Goal: Complete application form: Complete application form

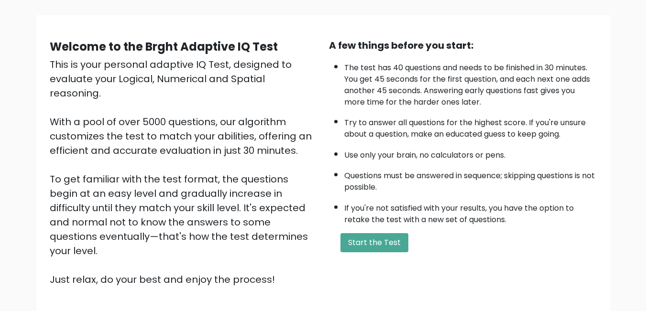
scroll to position [48, 0]
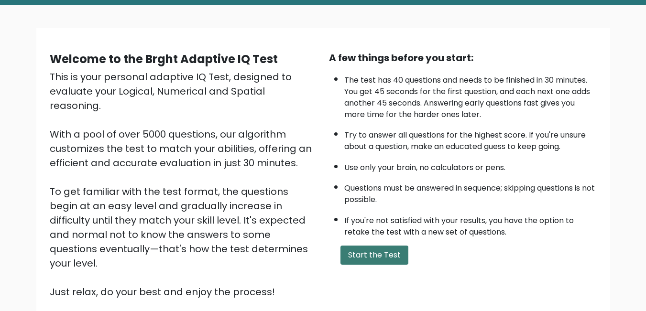
click at [363, 252] on button "Start the Test" at bounding box center [374, 255] width 68 height 19
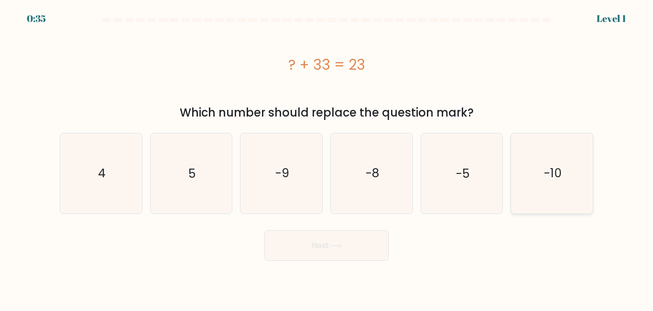
click at [572, 186] on icon "-10" at bounding box center [552, 173] width 80 height 80
click at [327, 158] on input "f. -10" at bounding box center [326, 157] width 0 height 2
radio input "true"
click at [358, 249] on button "Next" at bounding box center [326, 245] width 124 height 31
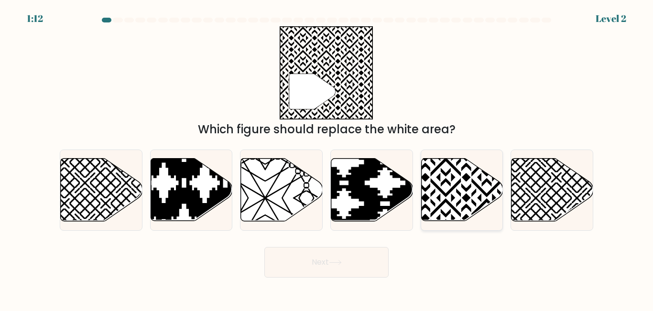
click at [435, 194] on icon at bounding box center [462, 190] width 82 height 63
click at [327, 158] on input "e." at bounding box center [326, 157] width 0 height 2
radio input "true"
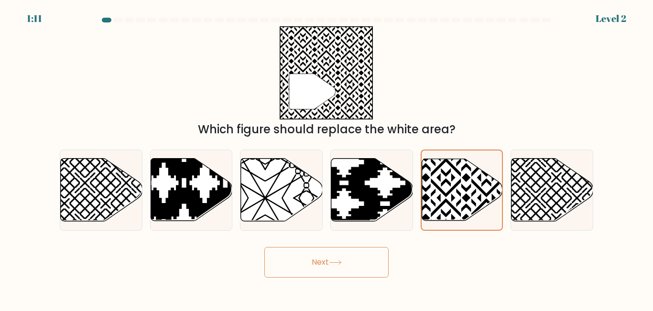
click at [337, 263] on icon at bounding box center [335, 262] width 13 height 5
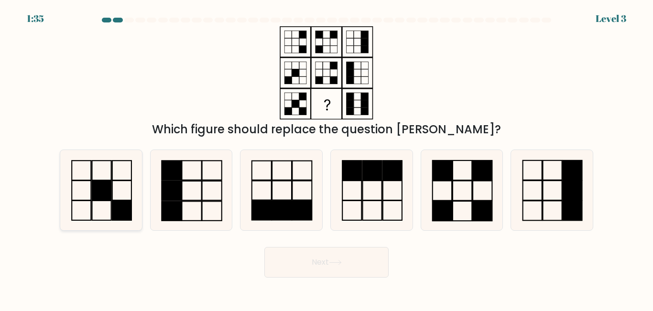
click at [105, 204] on icon at bounding box center [101, 190] width 80 height 80
click at [326, 158] on input "a." at bounding box center [326, 157] width 0 height 2
radio input "true"
click at [316, 260] on button "Next" at bounding box center [326, 262] width 124 height 31
click at [338, 268] on button "Next" at bounding box center [326, 262] width 124 height 31
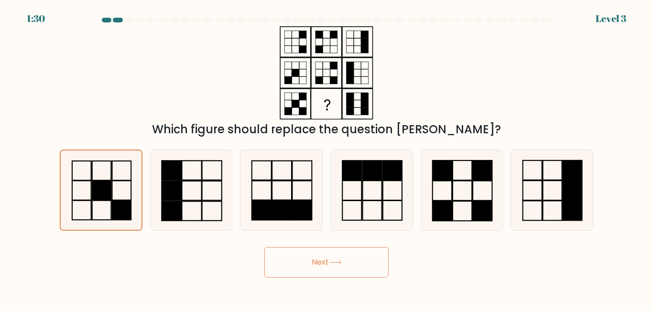
click at [338, 268] on button "Next" at bounding box center [326, 262] width 124 height 31
click at [474, 246] on div "Next" at bounding box center [326, 259] width 545 height 35
click at [326, 259] on button "Next" at bounding box center [326, 262] width 124 height 31
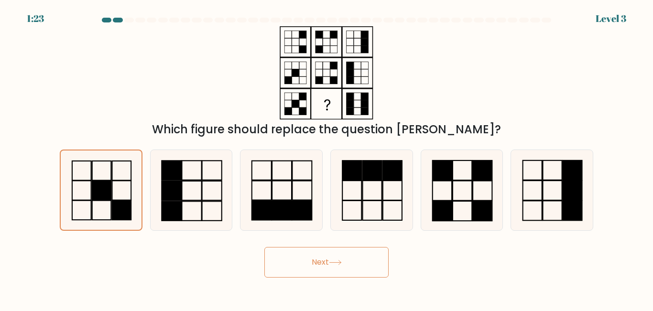
click at [341, 274] on button "Next" at bounding box center [326, 262] width 124 height 31
click at [109, 194] on rect at bounding box center [101, 191] width 19 height 20
click at [326, 158] on input "a." at bounding box center [326, 157] width 0 height 2
click at [337, 267] on button "Next" at bounding box center [326, 262] width 124 height 31
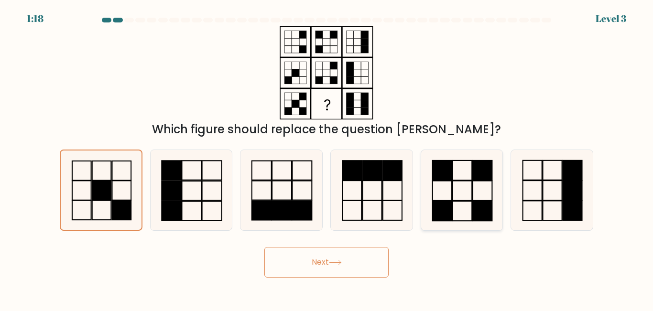
click at [450, 196] on icon at bounding box center [462, 190] width 80 height 80
click at [327, 158] on input "e." at bounding box center [326, 157] width 0 height 2
radio input "true"
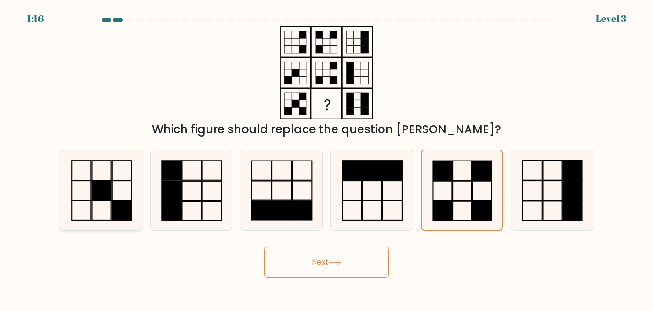
click at [87, 207] on icon at bounding box center [101, 190] width 80 height 80
click at [326, 158] on input "a." at bounding box center [326, 157] width 0 height 2
radio input "true"
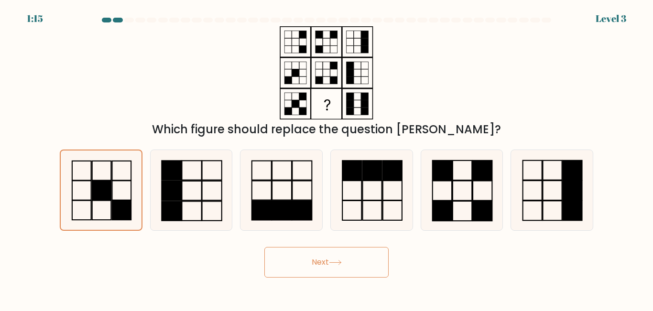
click at [352, 254] on button "Next" at bounding box center [326, 262] width 124 height 31
click at [345, 267] on button "Next" at bounding box center [326, 262] width 124 height 31
click at [457, 174] on icon at bounding box center [462, 190] width 80 height 80
click at [327, 158] on input "e." at bounding box center [326, 157] width 0 height 2
radio input "true"
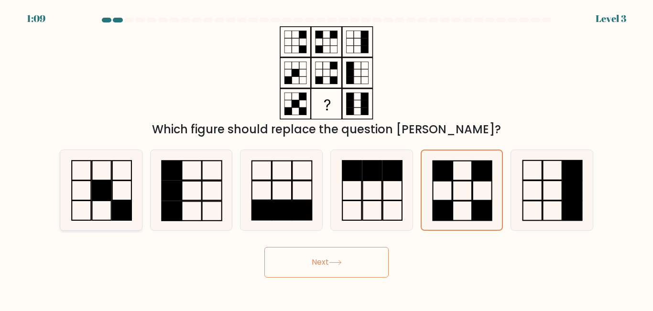
click at [112, 189] on rect at bounding box center [121, 191] width 19 height 20
click at [326, 158] on input "a." at bounding box center [326, 157] width 0 height 2
radio input "true"
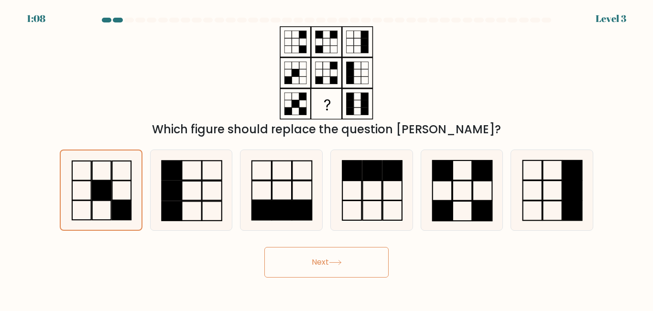
click at [343, 268] on button "Next" at bounding box center [326, 262] width 124 height 31
click at [331, 263] on icon at bounding box center [335, 262] width 13 height 5
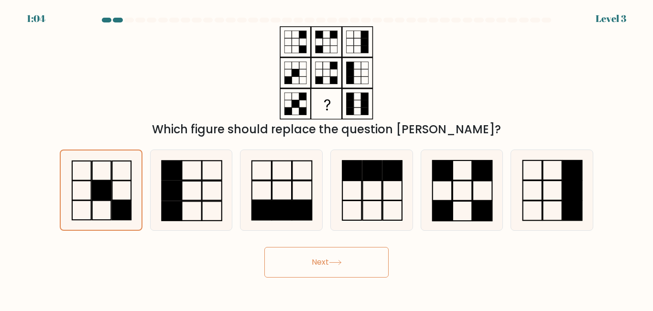
click at [325, 261] on button "Next" at bounding box center [326, 262] width 124 height 31
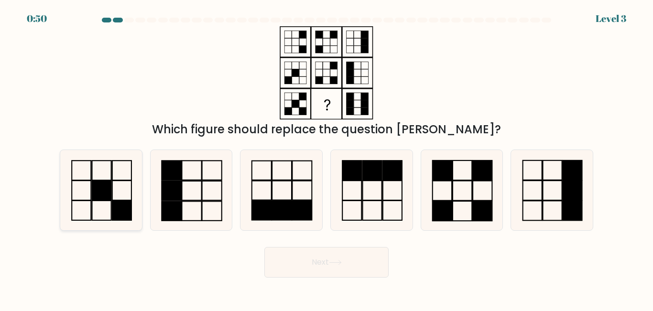
click at [101, 204] on icon at bounding box center [101, 190] width 80 height 80
click at [326, 158] on input "a." at bounding box center [326, 157] width 0 height 2
radio input "true"
click at [345, 265] on button "Next" at bounding box center [326, 262] width 124 height 31
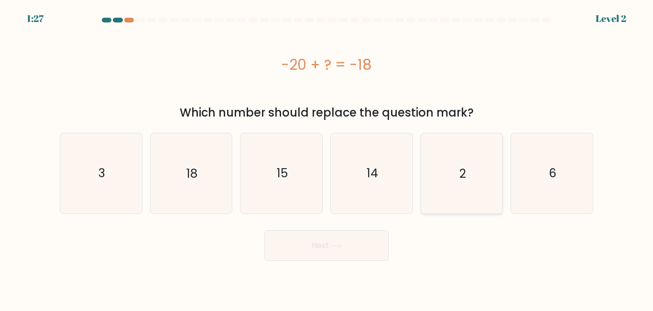
click at [459, 180] on icon "2" at bounding box center [462, 173] width 80 height 80
click at [327, 158] on input "e. 2" at bounding box center [326, 157] width 0 height 2
radio input "true"
click at [350, 246] on button "Next" at bounding box center [326, 245] width 124 height 31
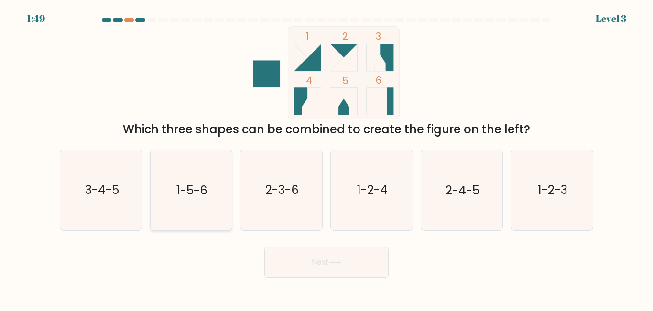
drag, startPoint x: 118, startPoint y: 204, endPoint x: 197, endPoint y: 215, distance: 79.6
click at [118, 204] on icon "3-4-5" at bounding box center [101, 190] width 80 height 80
click at [326, 158] on input "a. 3-4-5" at bounding box center [326, 157] width 0 height 2
radio input "true"
click at [334, 259] on button "Next" at bounding box center [326, 262] width 124 height 31
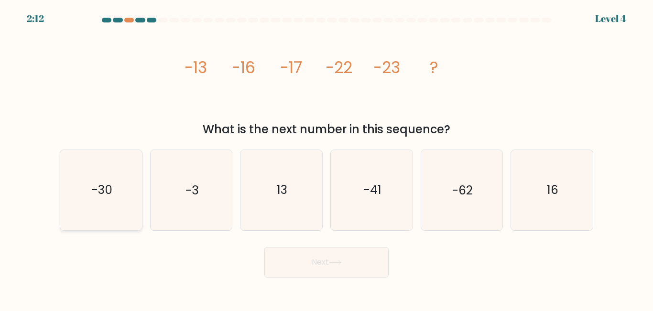
click at [91, 199] on icon "-30" at bounding box center [101, 190] width 80 height 80
click at [326, 158] on input "a. -30" at bounding box center [326, 157] width 0 height 2
radio input "true"
click at [355, 263] on button "Next" at bounding box center [326, 262] width 124 height 31
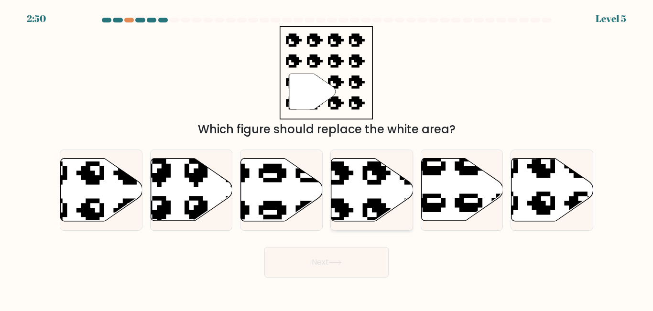
click at [346, 197] on icon at bounding box center [372, 190] width 82 height 63
click at [327, 158] on input "d." at bounding box center [326, 157] width 0 height 2
radio input "true"
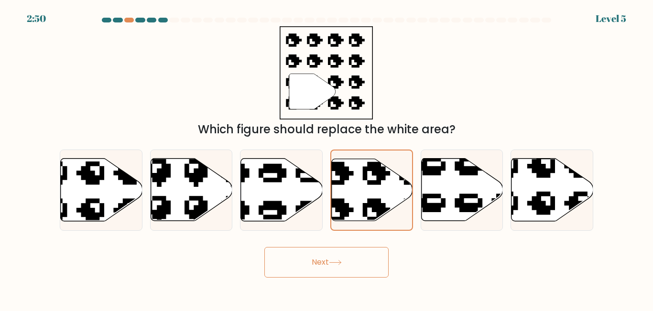
click at [362, 259] on button "Next" at bounding box center [326, 262] width 124 height 31
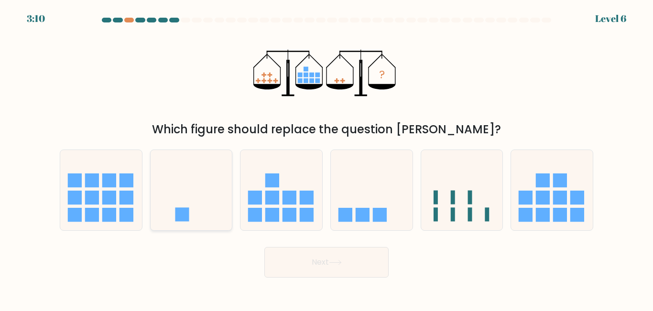
click at [190, 216] on icon at bounding box center [192, 189] width 82 height 67
click at [326, 158] on input "b." at bounding box center [326, 157] width 0 height 2
radio input "true"
click at [323, 252] on button "Next" at bounding box center [326, 262] width 124 height 31
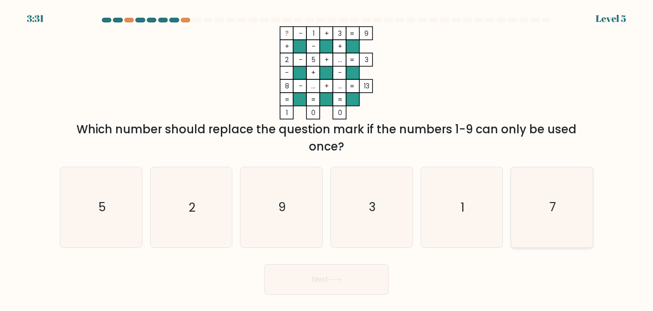
click at [562, 216] on icon "7" at bounding box center [552, 207] width 80 height 80
click at [327, 158] on input "f. 7" at bounding box center [326, 157] width 0 height 2
radio input "true"
click at [333, 277] on icon at bounding box center [335, 279] width 13 height 5
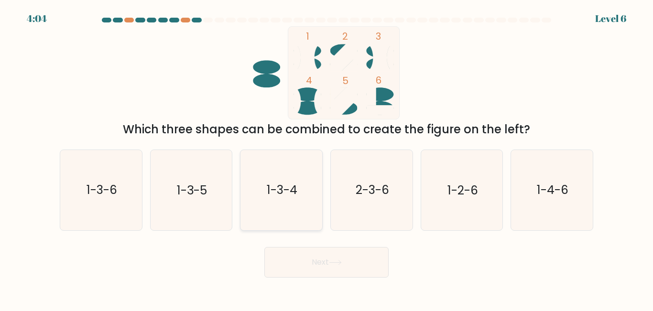
click at [251, 200] on icon "1-3-4" at bounding box center [281, 190] width 80 height 80
click at [326, 158] on input "c. 1-3-4" at bounding box center [326, 157] width 0 height 2
radio input "true"
click at [315, 260] on button "Next" at bounding box center [326, 262] width 124 height 31
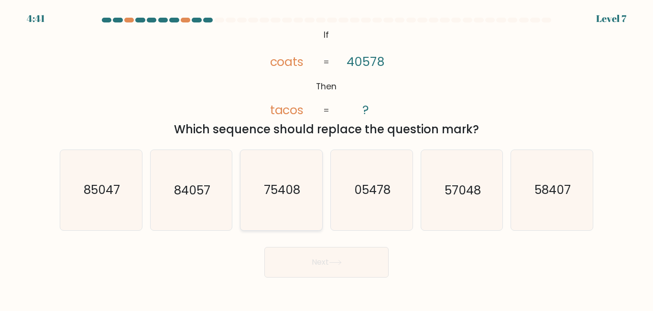
click at [272, 200] on icon "75408" at bounding box center [281, 190] width 80 height 80
click at [326, 158] on input "c. 75408" at bounding box center [326, 157] width 0 height 2
radio input "true"
click at [327, 263] on button "Next" at bounding box center [326, 262] width 124 height 31
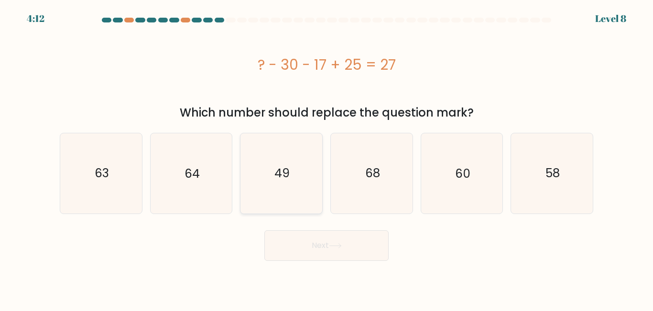
drag, startPoint x: 295, startPoint y: 183, endPoint x: 331, endPoint y: 203, distance: 40.9
click at [295, 183] on icon "49" at bounding box center [281, 173] width 80 height 80
click at [326, 158] on input "c. 49" at bounding box center [326, 157] width 0 height 2
radio input "true"
click at [351, 253] on button "Next" at bounding box center [326, 245] width 124 height 31
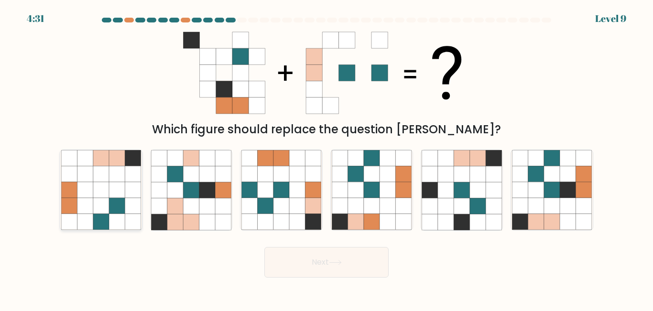
click at [108, 163] on icon at bounding box center [101, 159] width 16 height 16
click at [326, 158] on input "a." at bounding box center [326, 157] width 0 height 2
radio input "true"
click at [350, 264] on button "Next" at bounding box center [326, 262] width 124 height 31
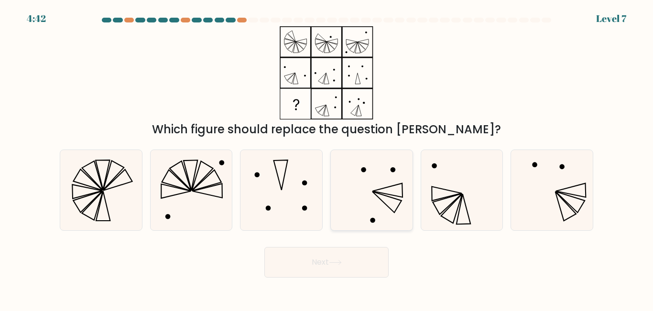
click at [372, 203] on icon at bounding box center [372, 190] width 80 height 80
click at [327, 158] on input "d." at bounding box center [326, 157] width 0 height 2
radio input "true"
click at [275, 185] on icon at bounding box center [281, 190] width 80 height 80
click at [326, 158] on input "c." at bounding box center [326, 157] width 0 height 2
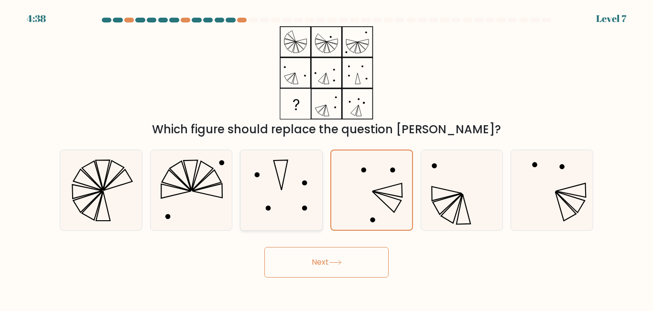
radio input "true"
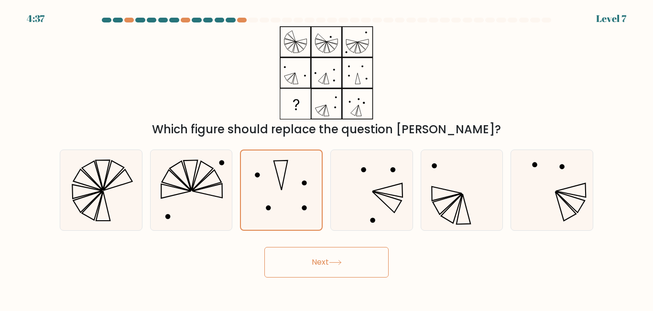
click at [336, 263] on icon at bounding box center [335, 262] width 13 height 5
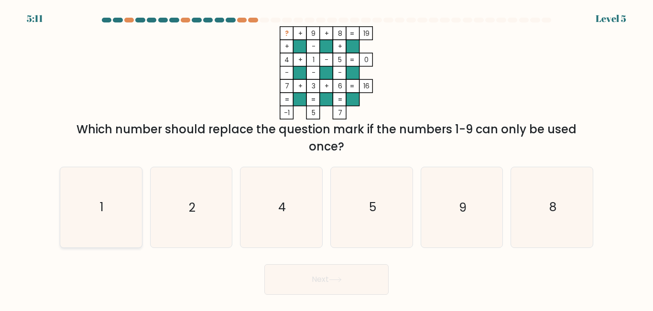
click at [98, 208] on icon "1" at bounding box center [101, 207] width 80 height 80
click at [326, 158] on input "a. 1" at bounding box center [326, 157] width 0 height 2
radio input "true"
click at [363, 290] on button "Next" at bounding box center [326, 279] width 124 height 31
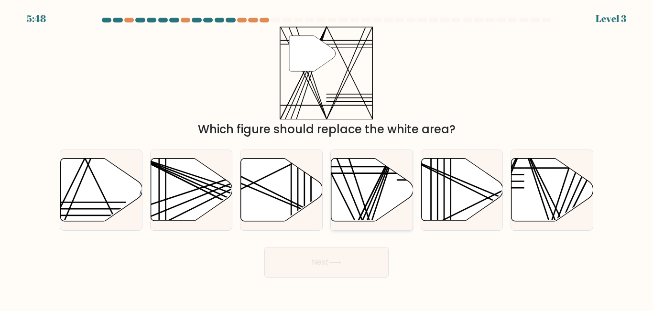
click at [358, 201] on icon at bounding box center [372, 190] width 82 height 63
click at [327, 158] on input "d." at bounding box center [326, 157] width 0 height 2
radio input "true"
click at [354, 264] on button "Next" at bounding box center [326, 262] width 124 height 31
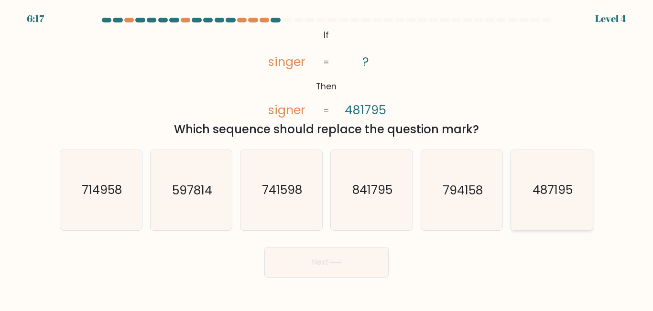
click at [569, 203] on icon "487195" at bounding box center [552, 190] width 80 height 80
click at [327, 158] on input "f. 487195" at bounding box center [326, 157] width 0 height 2
radio input "true"
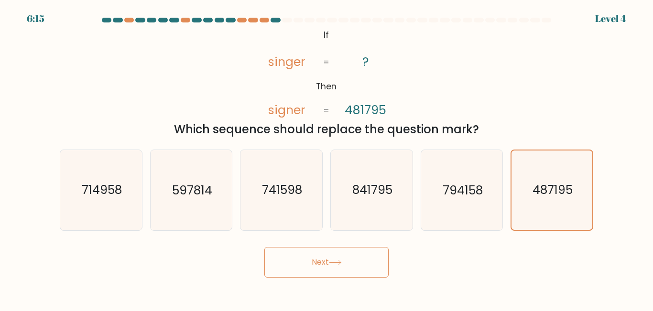
click at [361, 266] on button "Next" at bounding box center [326, 262] width 124 height 31
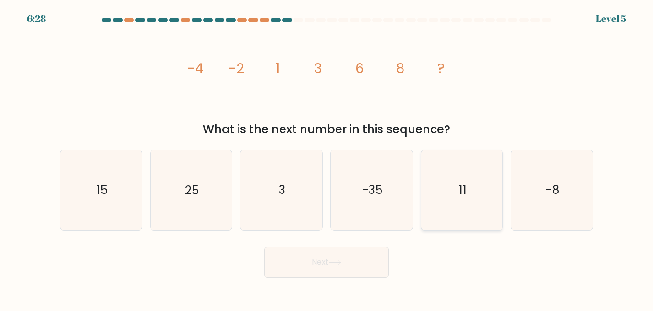
click at [437, 192] on icon "11" at bounding box center [462, 190] width 80 height 80
click at [327, 158] on input "e. 11" at bounding box center [326, 157] width 0 height 2
radio input "true"
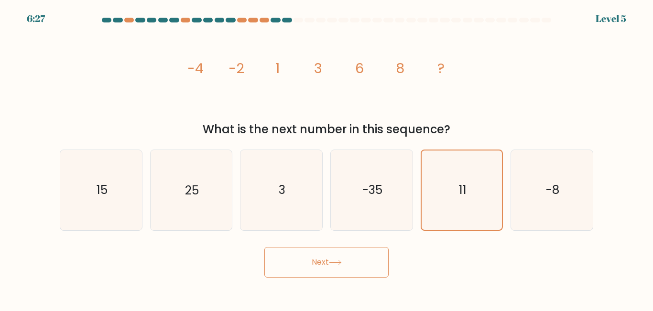
click at [329, 269] on button "Next" at bounding box center [326, 262] width 124 height 31
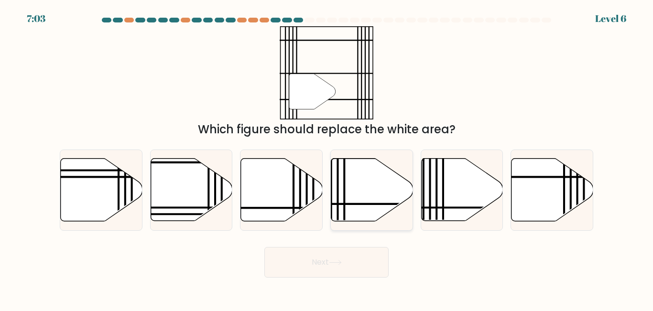
click at [346, 204] on icon at bounding box center [397, 204] width 164 height 0
click at [327, 158] on input "d." at bounding box center [326, 157] width 0 height 2
radio input "true"
click at [347, 255] on button "Next" at bounding box center [326, 262] width 124 height 31
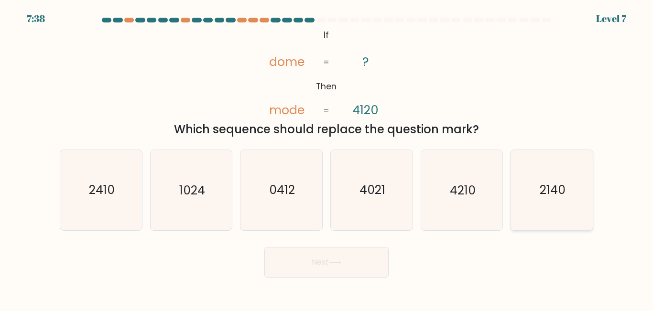
click at [549, 192] on text "2140" at bounding box center [553, 190] width 26 height 17
click at [327, 158] on input "f. 2140" at bounding box center [326, 157] width 0 height 2
radio input "true"
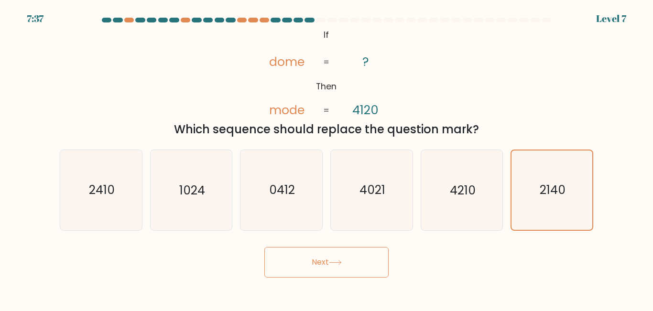
click at [308, 258] on button "Next" at bounding box center [326, 262] width 124 height 31
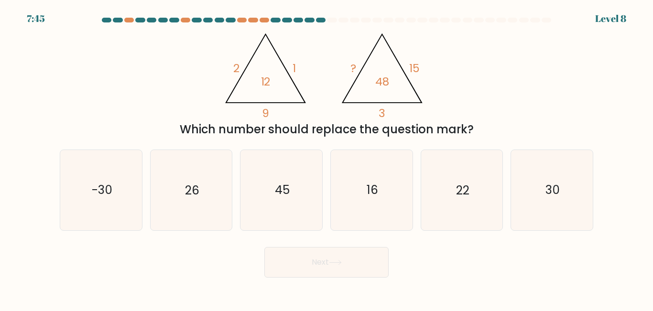
click at [454, 243] on div "Next" at bounding box center [326, 259] width 545 height 35
click at [537, 208] on icon "30" at bounding box center [552, 190] width 80 height 80
click at [327, 158] on input "f. 30" at bounding box center [326, 157] width 0 height 2
radio input "true"
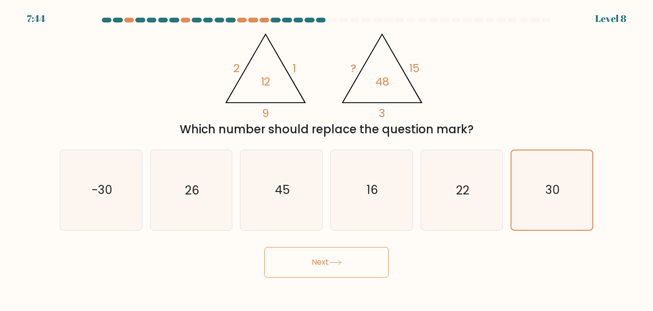
click at [358, 262] on button "Next" at bounding box center [326, 262] width 124 height 31
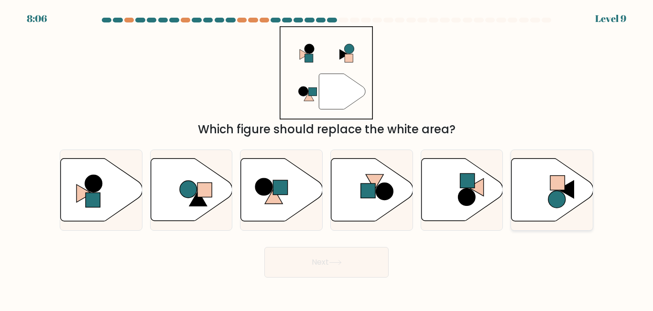
click at [555, 196] on circle at bounding box center [556, 199] width 17 height 17
click at [327, 158] on input "f." at bounding box center [326, 157] width 0 height 2
radio input "true"
click at [343, 256] on button "Next" at bounding box center [326, 262] width 124 height 31
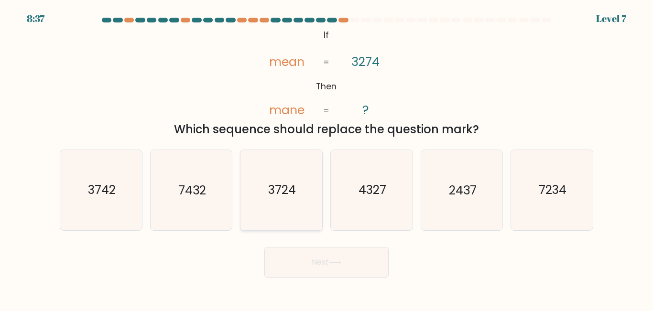
drag, startPoint x: 293, startPoint y: 199, endPoint x: 322, endPoint y: 235, distance: 45.9
click at [293, 200] on icon "3724" at bounding box center [281, 190] width 80 height 80
click at [326, 158] on input "c. 3724" at bounding box center [326, 157] width 0 height 2
radio input "true"
click at [337, 257] on button "Next" at bounding box center [326, 262] width 124 height 31
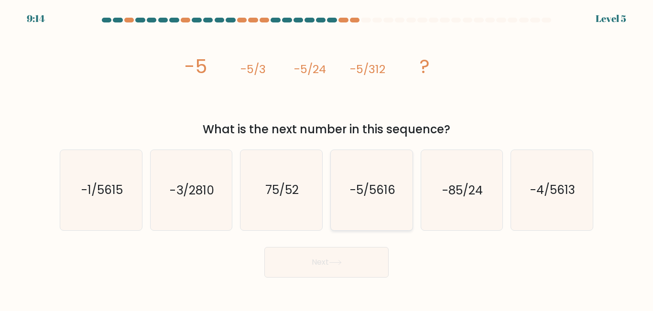
click at [352, 211] on icon "-5/5616" at bounding box center [372, 190] width 80 height 80
click at [327, 158] on input "d. -5/5616" at bounding box center [326, 157] width 0 height 2
radio input "true"
click at [355, 259] on button "Next" at bounding box center [326, 262] width 124 height 31
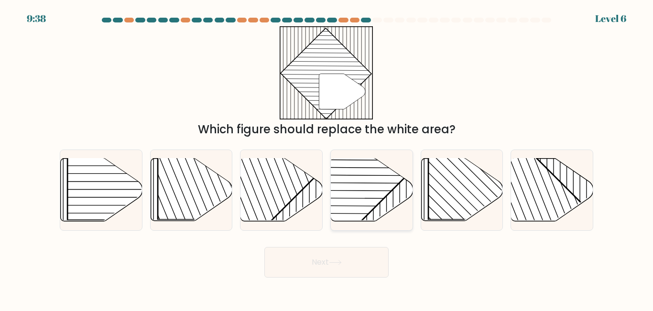
click at [372, 215] on icon at bounding box center [372, 190] width 82 height 63
click at [327, 158] on input "d." at bounding box center [326, 157] width 0 height 2
radio input "true"
click at [348, 264] on button "Next" at bounding box center [326, 262] width 124 height 31
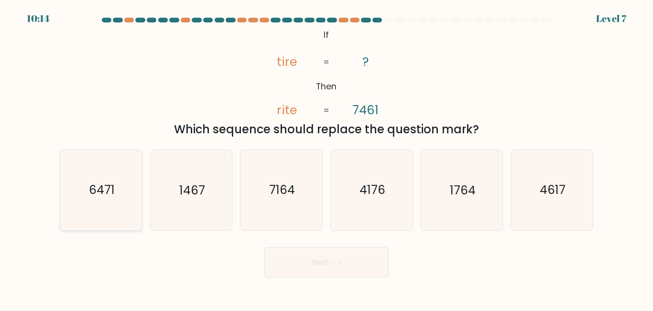
click at [124, 198] on icon "6471" at bounding box center [101, 190] width 80 height 80
click at [326, 158] on input "a. 6471" at bounding box center [326, 157] width 0 height 2
radio input "true"
click at [341, 268] on button "Next" at bounding box center [326, 262] width 124 height 31
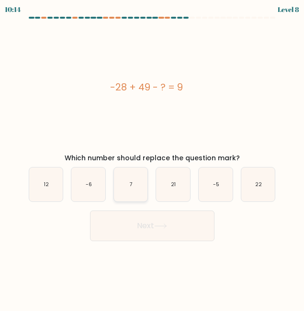
click at [132, 185] on text "7" at bounding box center [131, 184] width 3 height 7
click at [152, 158] on input "c. 7" at bounding box center [152, 156] width 0 height 2
radio input "true"
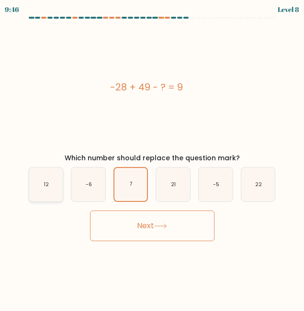
drag, startPoint x: 53, startPoint y: 187, endPoint x: 59, endPoint y: 189, distance: 6.5
click at [53, 186] on icon "12" at bounding box center [46, 184] width 34 height 34
click at [152, 158] on input "a. 12" at bounding box center [152, 156] width 0 height 2
radio input "true"
click at [145, 231] on button "Next" at bounding box center [152, 225] width 124 height 31
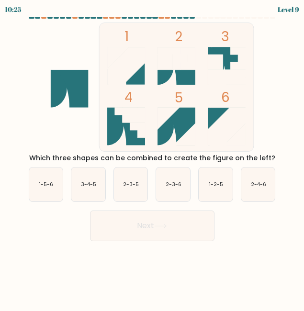
click at [279, 52] on div "1 2 3 4 5 6 Which three shapes can be combined to create the figure on the left?" at bounding box center [152, 92] width 258 height 141
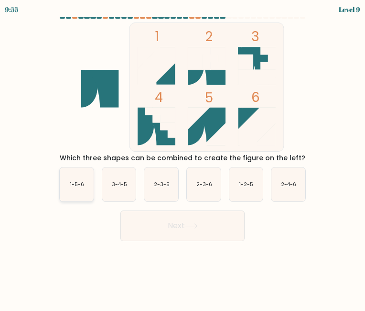
click at [67, 189] on icon "1-5-6" at bounding box center [77, 184] width 34 height 34
click at [183, 158] on input "a. 1-5-6" at bounding box center [183, 156] width 0 height 2
radio input "true"
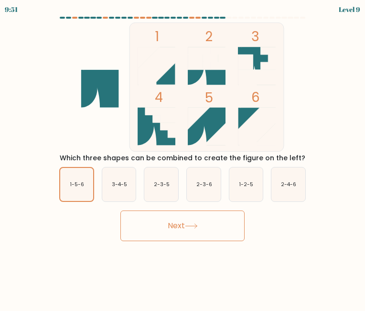
click at [180, 229] on button "Next" at bounding box center [182, 225] width 124 height 31
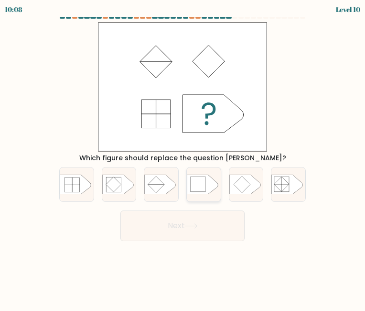
click at [201, 190] on rect at bounding box center [198, 183] width 15 height 15
click at [183, 158] on input "d." at bounding box center [183, 156] width 0 height 2
radio input "true"
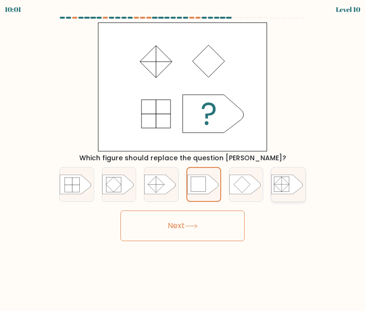
click at [294, 184] on icon at bounding box center [288, 184] width 32 height 20
click at [183, 158] on input "f." at bounding box center [183, 156] width 0 height 2
radio input "true"
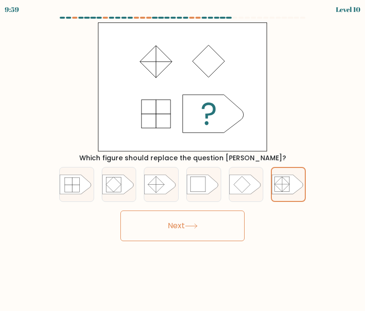
click at [190, 220] on button "Next" at bounding box center [182, 225] width 124 height 31
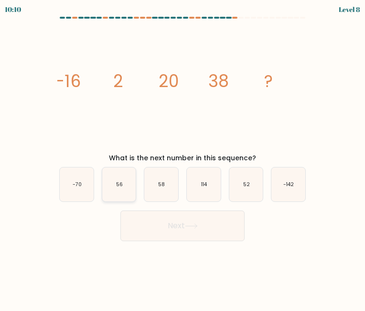
click at [133, 193] on icon "56" at bounding box center [119, 184] width 34 height 34
click at [183, 158] on input "b. 56" at bounding box center [183, 156] width 0 height 2
radio input "true"
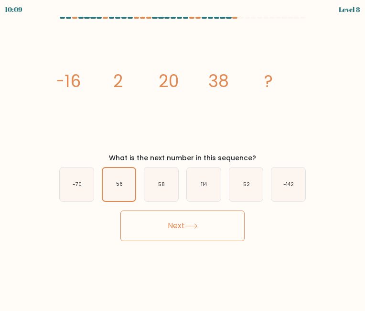
click at [196, 239] on button "Next" at bounding box center [182, 225] width 124 height 31
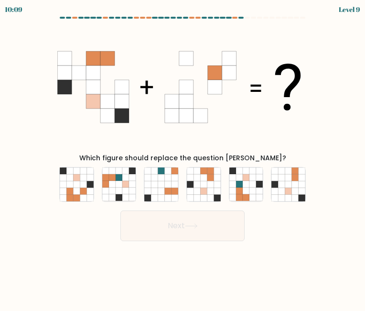
click at [198, 228] on icon at bounding box center [191, 225] width 13 height 5
click at [283, 244] on body "10:50 Level 9" at bounding box center [182, 155] width 365 height 311
click at [296, 187] on icon at bounding box center [295, 184] width 7 height 7
click at [183, 158] on input "f." at bounding box center [183, 156] width 0 height 2
radio input "true"
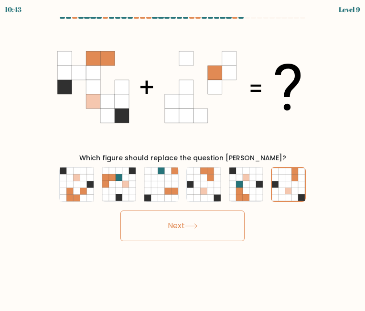
click at [209, 230] on button "Next" at bounding box center [182, 225] width 124 height 31
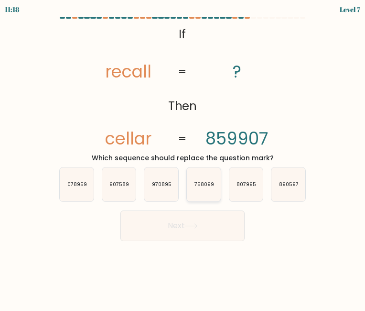
click at [195, 194] on icon "758099" at bounding box center [204, 184] width 34 height 34
click at [183, 158] on input "d. 758099" at bounding box center [183, 156] width 0 height 2
radio input "true"
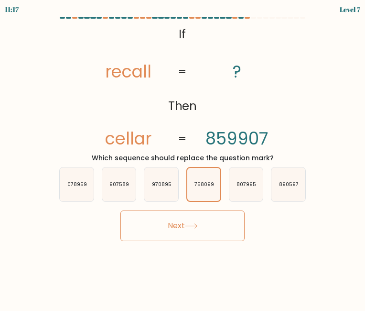
click at [183, 223] on button "Next" at bounding box center [182, 225] width 124 height 31
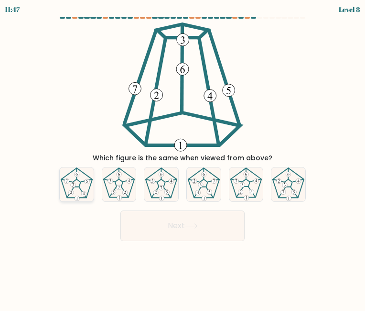
click at [84, 190] on icon at bounding box center [77, 184] width 34 height 34
click at [183, 158] on input "a." at bounding box center [183, 156] width 0 height 2
radio input "true"
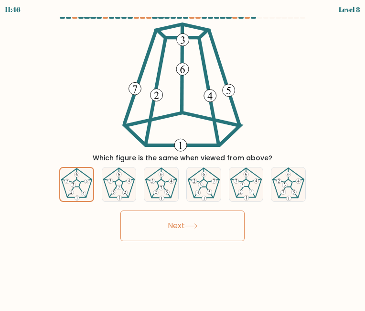
click at [180, 232] on button "Next" at bounding box center [182, 225] width 124 height 31
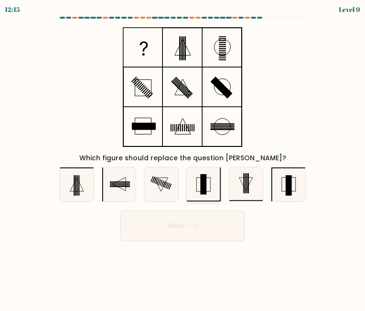
click at [207, 191] on icon at bounding box center [204, 184] width 34 height 34
click at [183, 158] on input "d." at bounding box center [183, 156] width 0 height 2
radio input "true"
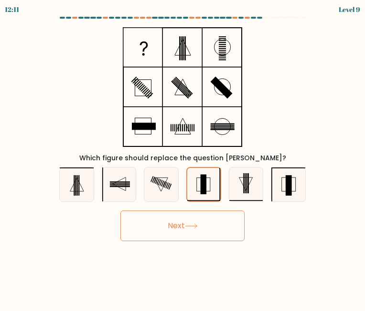
click at [197, 229] on button "Next" at bounding box center [182, 225] width 124 height 31
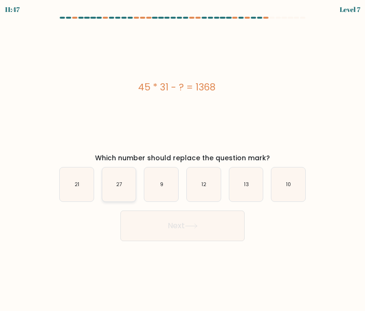
click at [118, 186] on text "27" at bounding box center [119, 184] width 6 height 7
click at [183, 158] on input "b. 27" at bounding box center [183, 156] width 0 height 2
radio input "true"
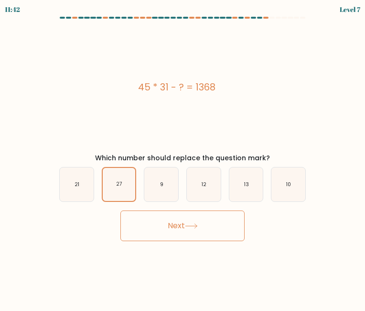
click at [206, 227] on button "Next" at bounding box center [182, 225] width 124 height 31
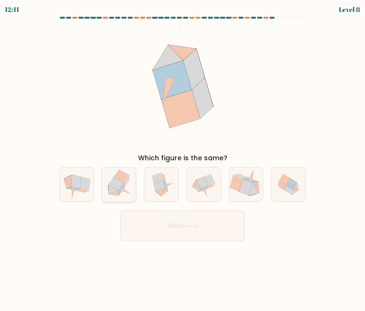
click at [114, 199] on icon at bounding box center [118, 184] width 33 height 34
click at [183, 158] on input "b." at bounding box center [183, 156] width 0 height 2
radio input "true"
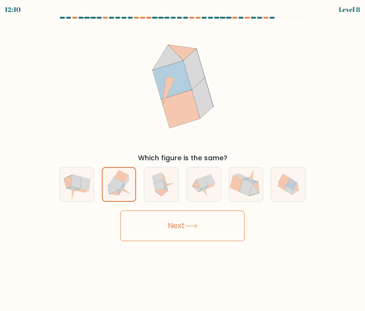
click at [178, 226] on button "Next" at bounding box center [182, 225] width 124 height 31
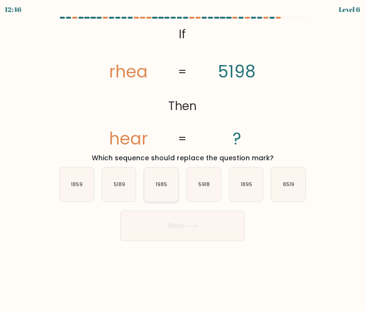
click at [158, 190] on icon "1985" at bounding box center [161, 184] width 34 height 34
click at [183, 158] on input "c. 1985" at bounding box center [183, 156] width 0 height 2
radio input "true"
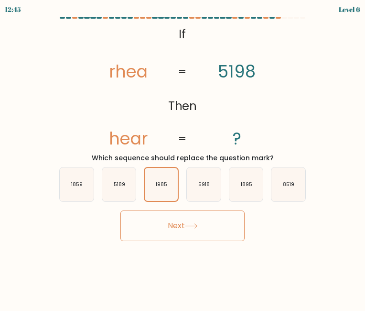
click at [191, 225] on icon at bounding box center [191, 225] width 13 height 5
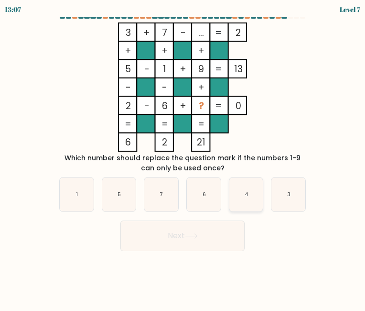
click at [239, 192] on icon "4" at bounding box center [246, 194] width 34 height 34
click at [183, 158] on input "e. 4" at bounding box center [183, 156] width 0 height 2
radio input "true"
click at [197, 250] on button "Next" at bounding box center [182, 235] width 124 height 31
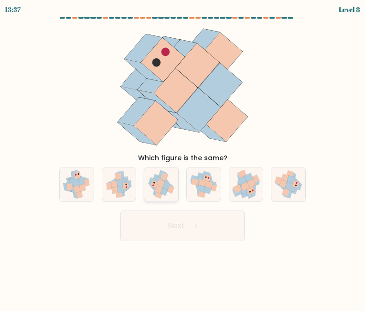
click at [168, 191] on icon at bounding box center [171, 189] width 8 height 8
click at [183, 158] on input "c." at bounding box center [183, 156] width 0 height 2
radio input "true"
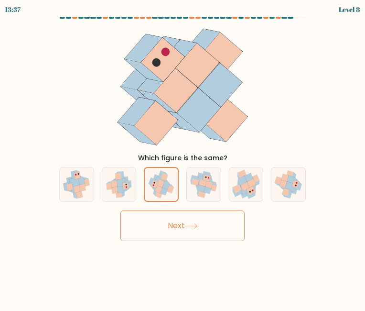
click at [199, 228] on button "Next" at bounding box center [182, 225] width 124 height 31
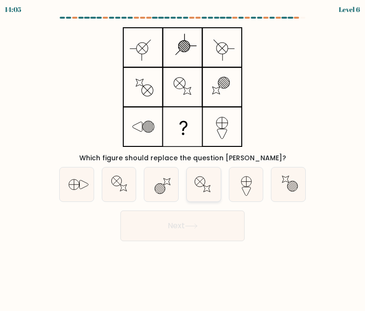
click at [203, 193] on icon at bounding box center [204, 184] width 34 height 34
click at [183, 158] on input "d." at bounding box center [183, 156] width 0 height 2
radio input "true"
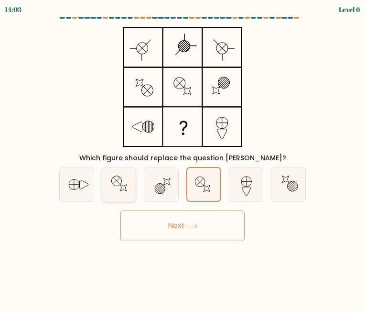
click at [129, 187] on icon at bounding box center [119, 184] width 34 height 34
click at [183, 158] on input "b." at bounding box center [183, 156] width 0 height 2
radio input "true"
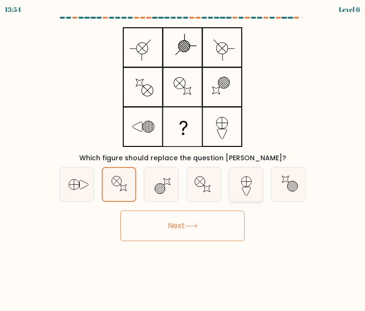
click at [239, 196] on icon at bounding box center [246, 184] width 34 height 34
click at [183, 158] on input "e." at bounding box center [183, 156] width 0 height 2
radio input "true"
click at [91, 193] on icon at bounding box center [77, 184] width 34 height 34
click at [183, 158] on input "a." at bounding box center [183, 156] width 0 height 2
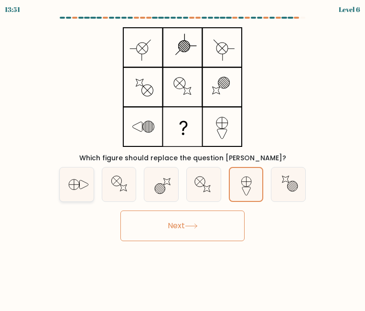
radio input "true"
click at [186, 229] on button "Next" at bounding box center [182, 225] width 124 height 31
